Goal: Transaction & Acquisition: Book appointment/travel/reservation

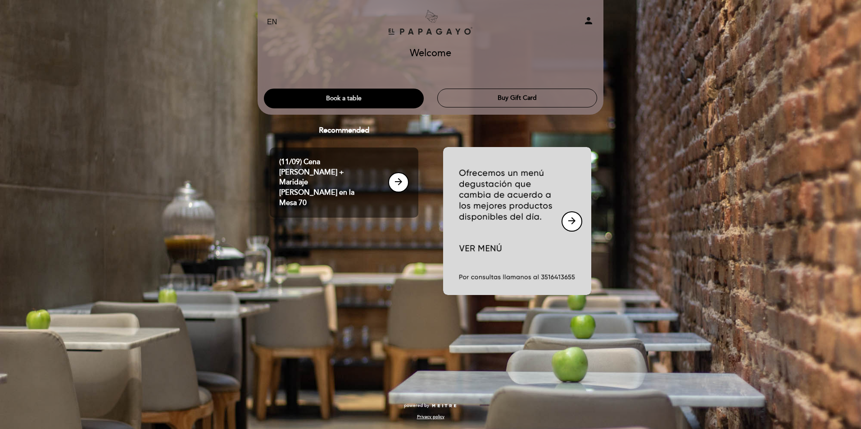
click at [345, 99] on button "Book a table" at bounding box center [344, 99] width 160 height 20
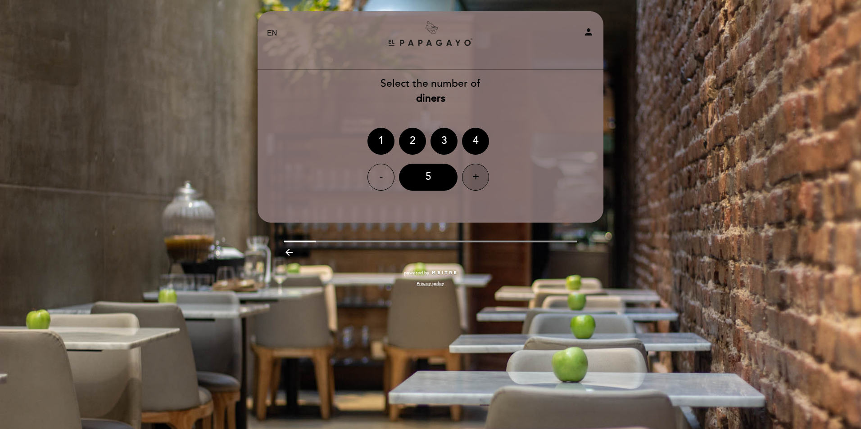
click at [470, 171] on div "+" at bounding box center [475, 177] width 27 height 27
click at [478, 179] on div "+" at bounding box center [475, 177] width 27 height 27
click at [431, 206] on header "EN ES PT El Papagayo person Welcome Welcome, Change user Book a table Buy Gift …" at bounding box center [430, 117] width 346 height 212
click at [422, 177] on div "8" at bounding box center [428, 177] width 59 height 27
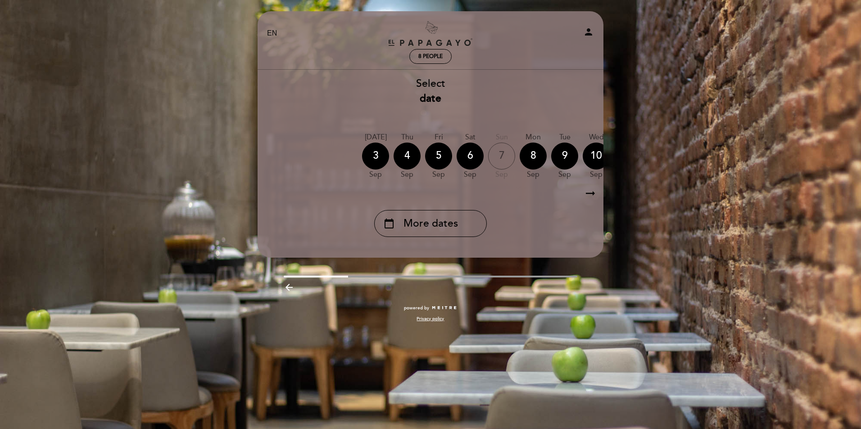
click at [593, 194] on icon "arrow_right_alt" at bounding box center [590, 193] width 14 height 19
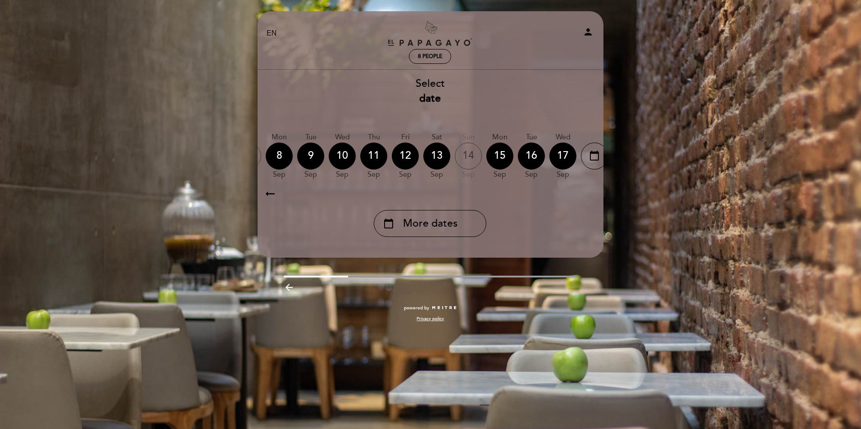
scroll to position [0, 262]
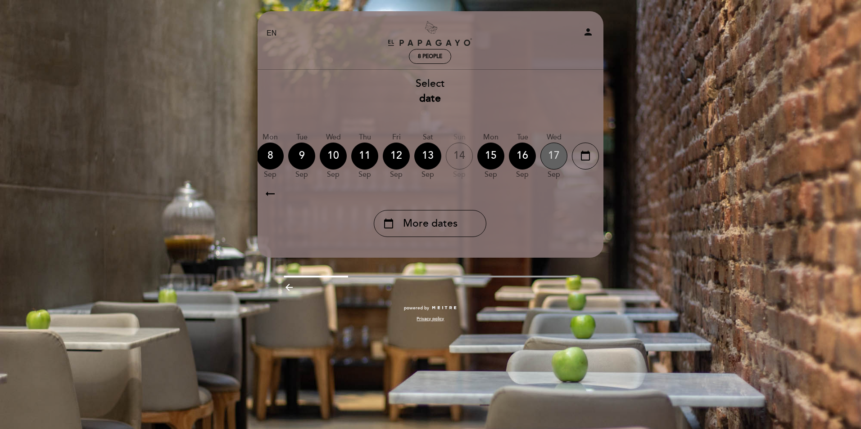
click at [555, 162] on div "17" at bounding box center [553, 156] width 27 height 27
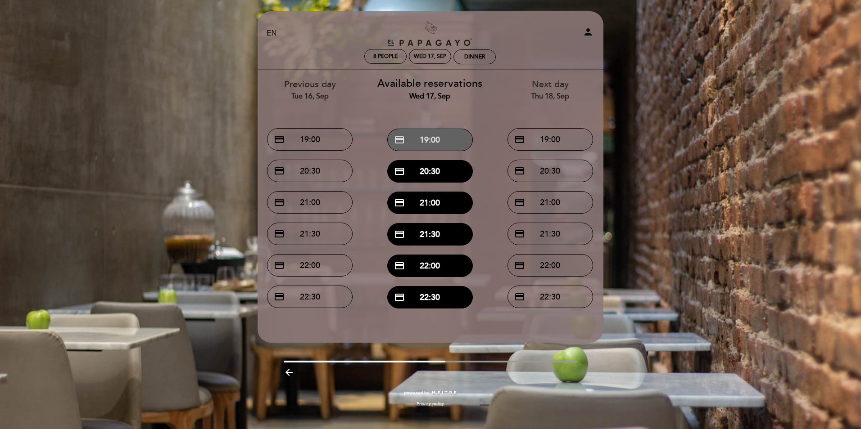
click at [441, 141] on button "credit_card 19:00" at bounding box center [430, 140] width 86 height 23
